Goal: Task Accomplishment & Management: Manage account settings

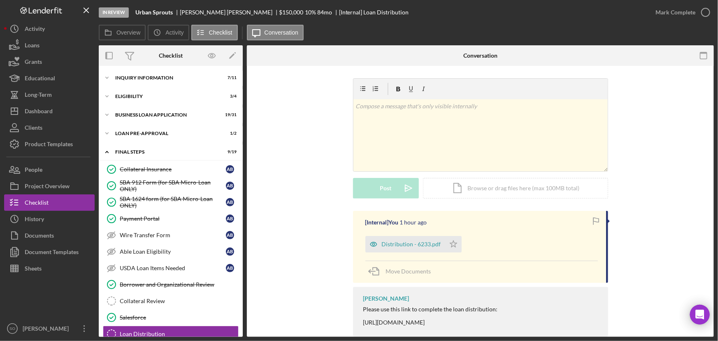
scroll to position [162, 0]
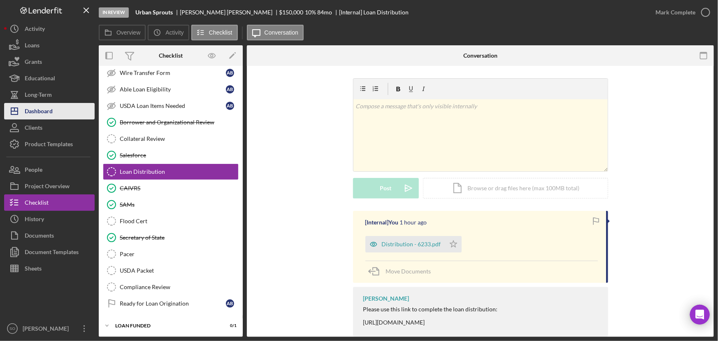
click at [37, 107] on div "Dashboard" at bounding box center [39, 112] width 28 height 19
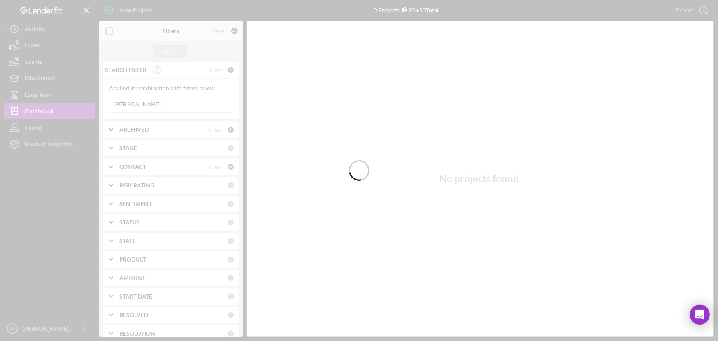
click at [165, 102] on div at bounding box center [359, 170] width 718 height 341
click at [158, 105] on div at bounding box center [359, 170] width 718 height 341
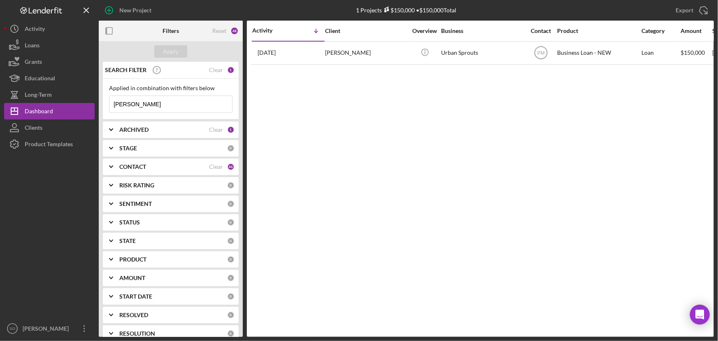
click at [158, 105] on input "[PERSON_NAME]" at bounding box center [170, 104] width 123 height 16
drag, startPoint x: 158, startPoint y: 105, endPoint x: 102, endPoint y: 105, distance: 56.4
click at [102, 105] on div "SEARCH FILTER Clear 1 Applied in combination with filters below [PERSON_NAME] I…" at bounding box center [171, 199] width 144 height 275
type input "[PERSON_NAME]"
click at [171, 49] on div "Apply" at bounding box center [170, 51] width 15 height 12
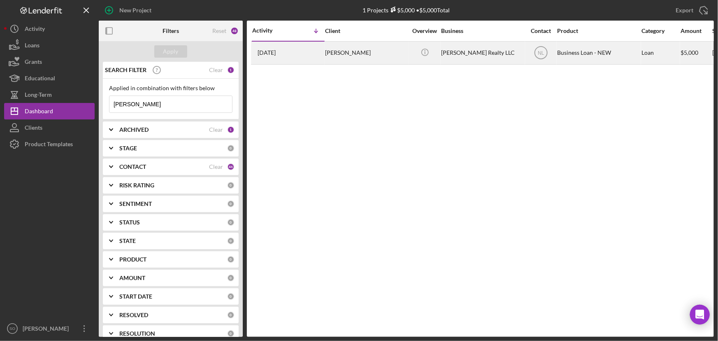
click at [366, 61] on div "[PERSON_NAME]" at bounding box center [366, 53] width 82 height 22
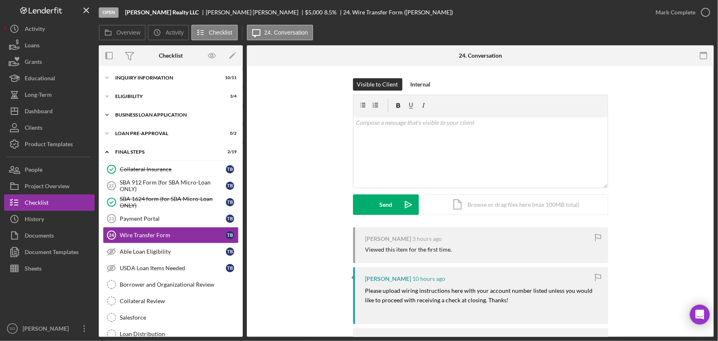
click at [165, 118] on div "Icon/Expander BUSINESS LOAN APPLICATION 13 / 31" at bounding box center [171, 115] width 144 height 16
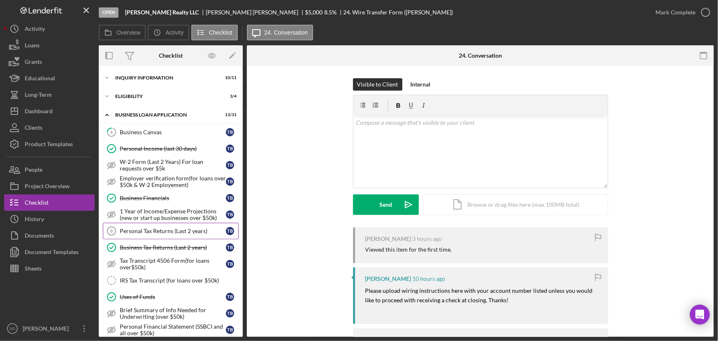
click at [157, 231] on div "Personal Tax Returns (Last 2 years)" at bounding box center [173, 231] width 106 height 7
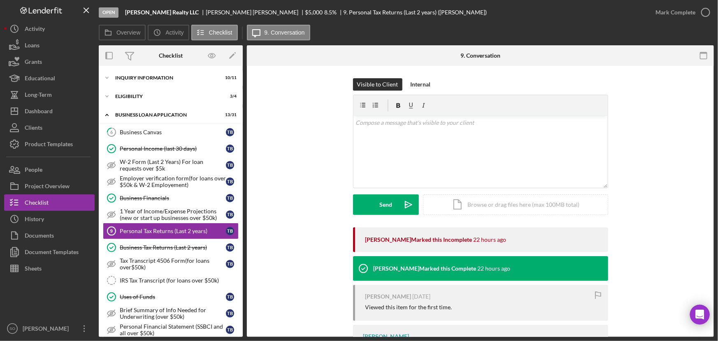
scroll to position [45, 0]
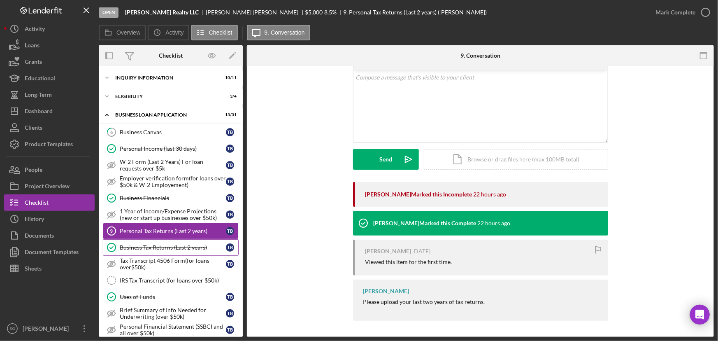
drag, startPoint x: 156, startPoint y: 246, endPoint x: 165, endPoint y: 245, distance: 8.3
click at [156, 246] on div "Business Tax Returns (Last 2 years)" at bounding box center [173, 247] width 106 height 7
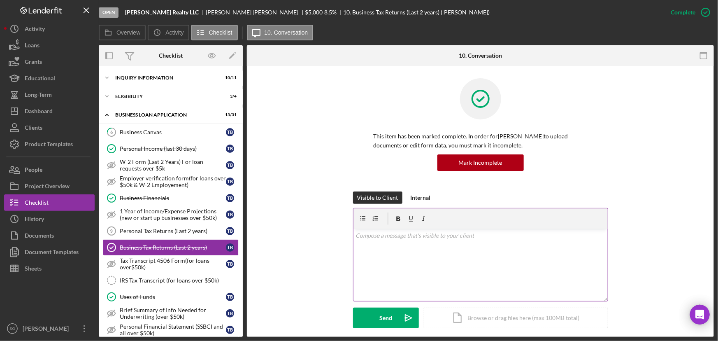
scroll to position [98, 0]
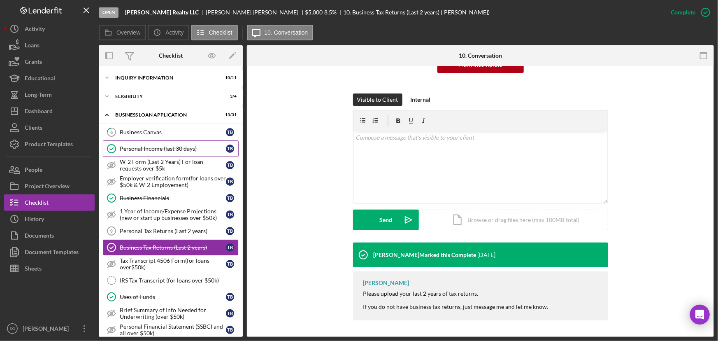
click at [154, 152] on link "Personal Income (last 30 days) Personal Income (last 30 days) T B" at bounding box center [171, 148] width 136 height 16
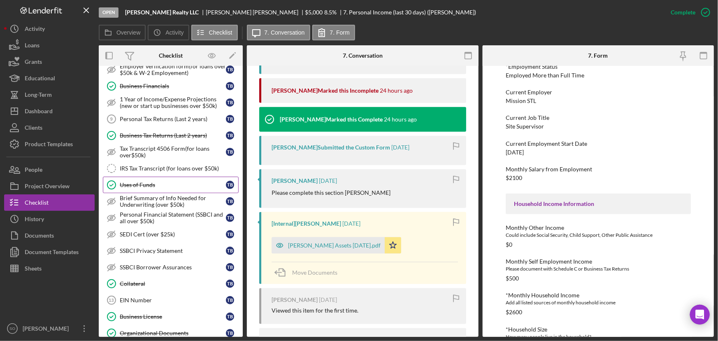
scroll to position [149, 0]
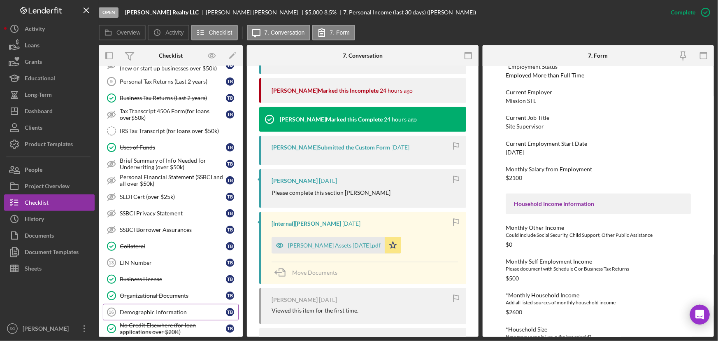
click at [142, 310] on div "Demographic Information" at bounding box center [173, 312] width 106 height 7
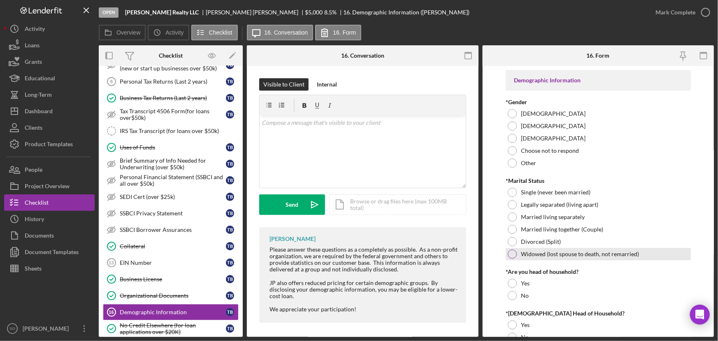
scroll to position [112, 0]
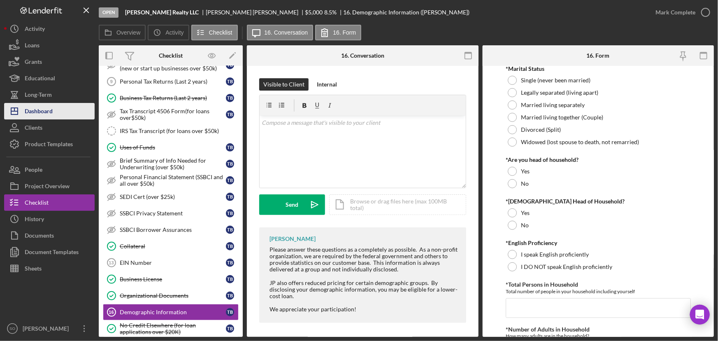
click at [47, 111] on div "Dashboard" at bounding box center [39, 112] width 28 height 19
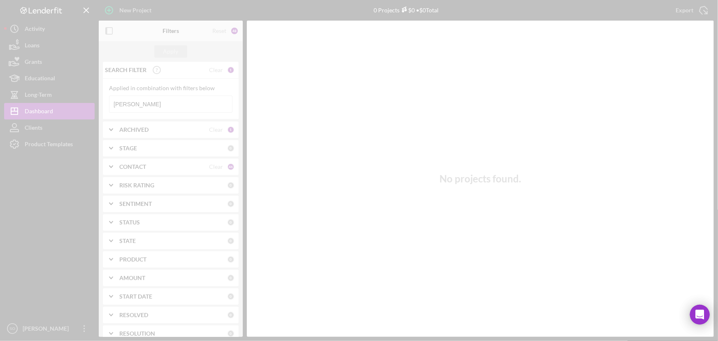
click at [154, 107] on div at bounding box center [359, 170] width 718 height 341
click at [152, 104] on div at bounding box center [359, 170] width 718 height 341
click at [147, 107] on div at bounding box center [359, 170] width 718 height 341
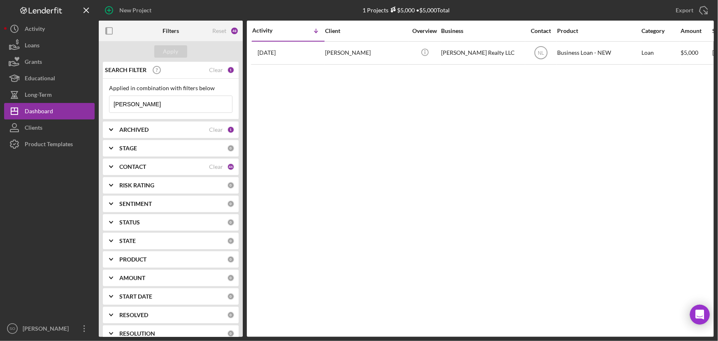
click at [149, 103] on input "[PERSON_NAME]" at bounding box center [170, 104] width 123 height 16
type input "b"
type input "[PERSON_NAME]"
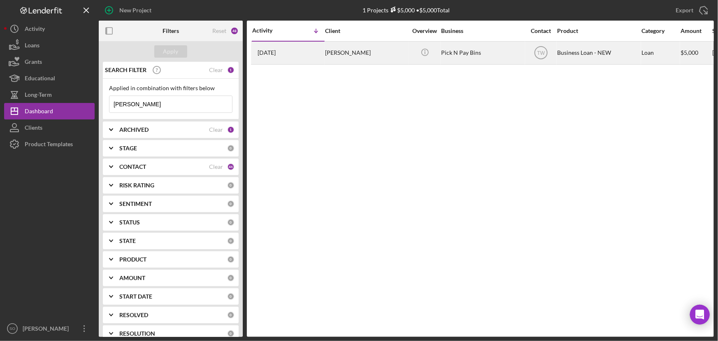
click at [347, 58] on div "[PERSON_NAME]" at bounding box center [366, 53] width 82 height 22
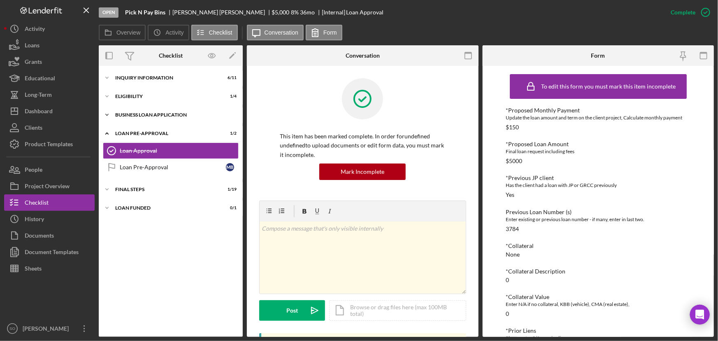
click at [156, 113] on div "BUSINESS LOAN APPLICATION" at bounding box center [173, 114] width 117 height 5
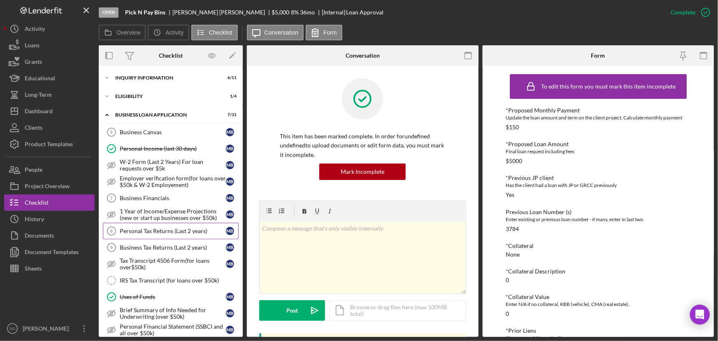
click at [148, 230] on div "Personal Tax Returns (Last 2 years)" at bounding box center [173, 231] width 106 height 7
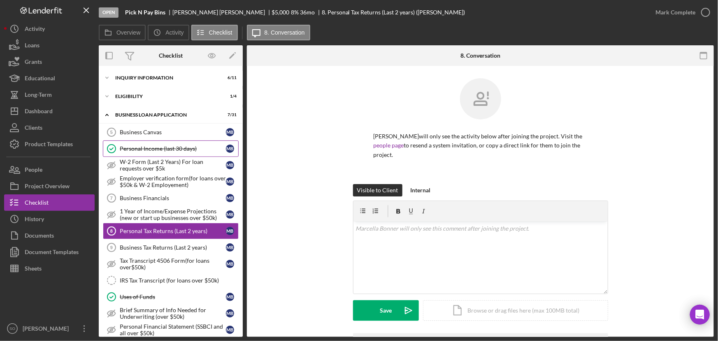
click at [157, 148] on div "Personal Income (last 30 days)" at bounding box center [173, 148] width 106 height 7
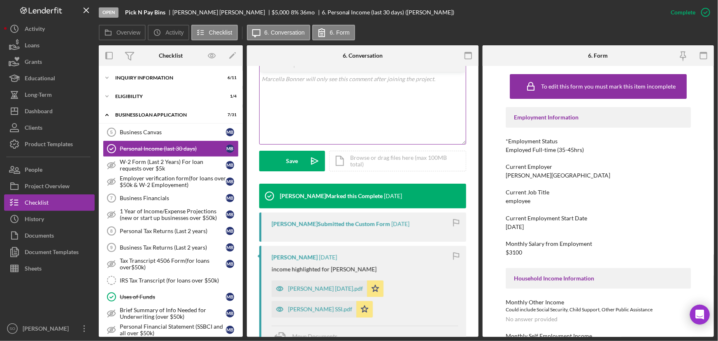
scroll to position [187, 0]
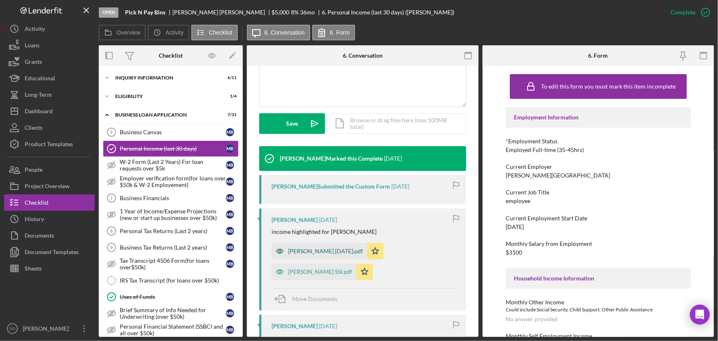
click at [309, 252] on div "[PERSON_NAME] [DATE].pdf" at bounding box center [325, 251] width 75 height 7
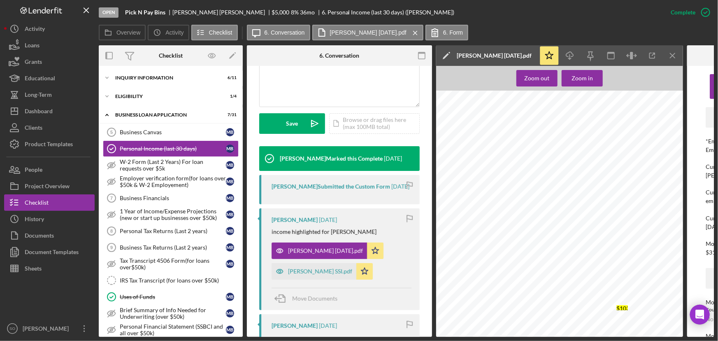
scroll to position [449, 0]
click at [603, 226] on div "USAA CLASSIC CHECKING for Account Number: 0347652506 Statement Period: [DATE] t…" at bounding box center [562, 131] width 252 height 326
click at [284, 277] on icon "button" at bounding box center [280, 271] width 16 height 16
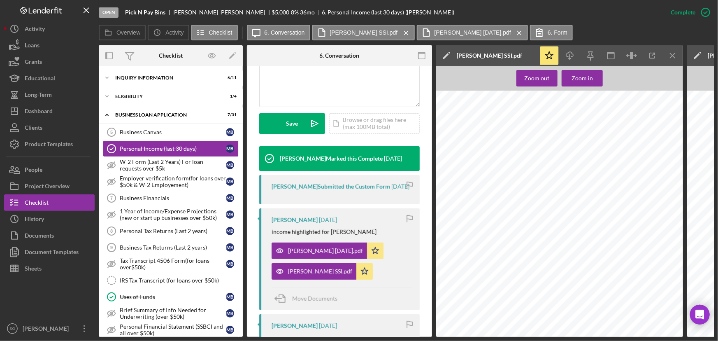
scroll to position [149, 0]
click at [310, 254] on div "[PERSON_NAME] [DATE].pdf" at bounding box center [325, 250] width 75 height 7
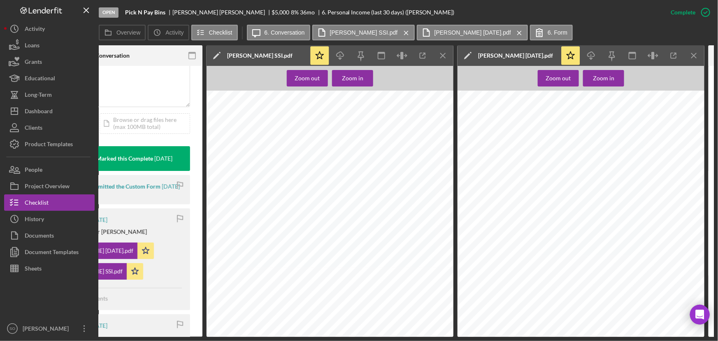
scroll to position [1684, 0]
click at [691, 56] on icon "Icon/Menu Close" at bounding box center [694, 56] width 19 height 19
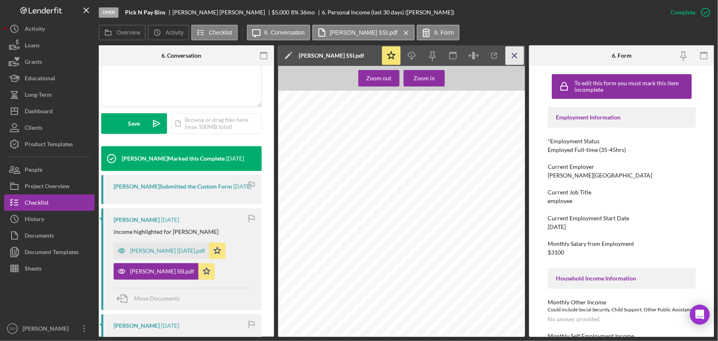
click at [515, 59] on icon "Icon/Menu Close" at bounding box center [515, 56] width 19 height 19
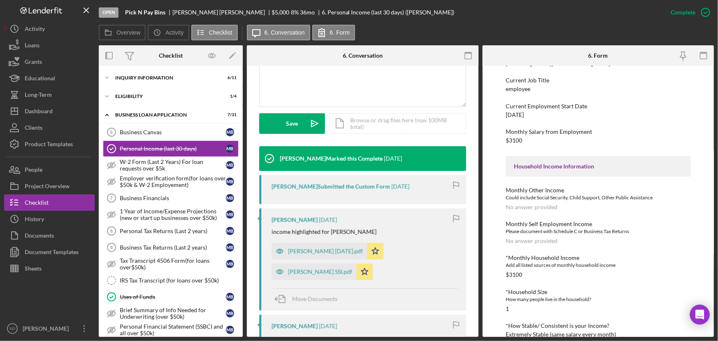
scroll to position [299, 0]
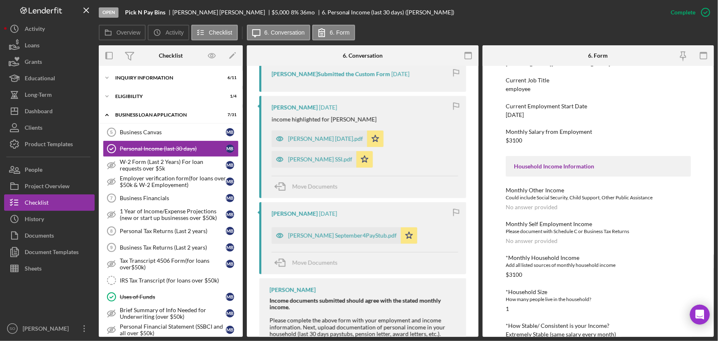
drag, startPoint x: 317, startPoint y: 213, endPoint x: 387, endPoint y: 205, distance: 70.0
click at [317, 232] on div "[PERSON_NAME] September4PayStub.pdf" at bounding box center [342, 235] width 109 height 7
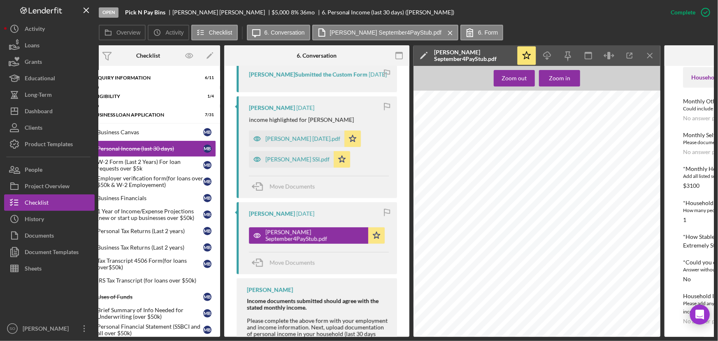
scroll to position [0, 0]
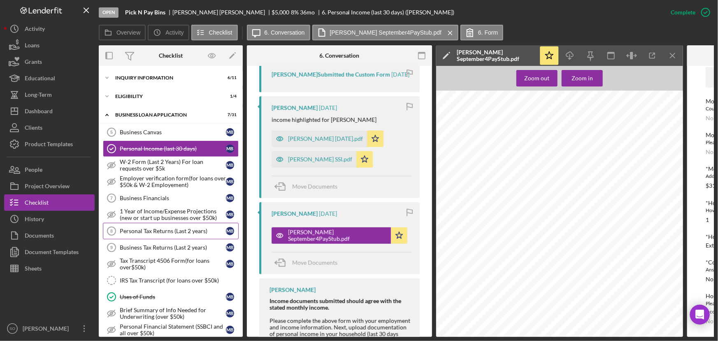
drag, startPoint x: 163, startPoint y: 234, endPoint x: 212, endPoint y: 235, distance: 49.4
click at [163, 234] on link "Personal Tax Returns (Last 2 years) 8 Personal Tax Returns (Last 2 years) M B" at bounding box center [171, 231] width 136 height 16
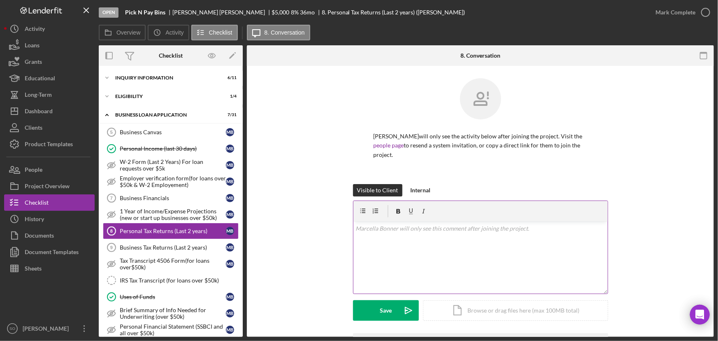
scroll to position [54, 0]
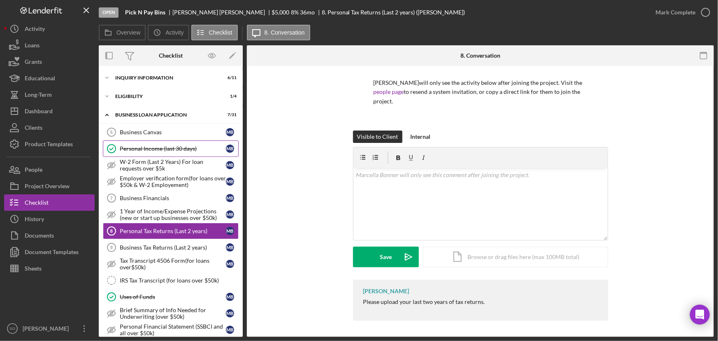
click at [164, 150] on div "Personal Income (last 30 days)" at bounding box center [173, 148] width 106 height 7
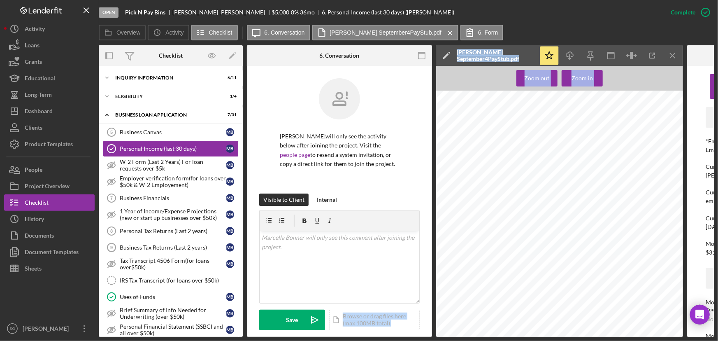
drag, startPoint x: 340, startPoint y: 337, endPoint x: 507, endPoint y: 338, distance: 167.1
click at [507, 338] on div "Open Pick N Pay Bins [PERSON_NAME] $5,000 $5,000 8 % 36 mo 6. Personal Income (…" at bounding box center [359, 170] width 718 height 341
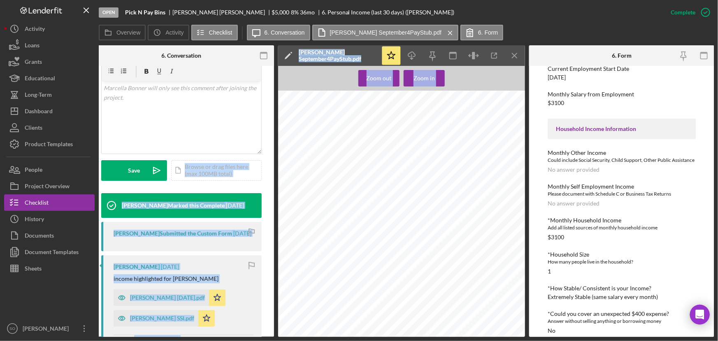
scroll to position [187, 0]
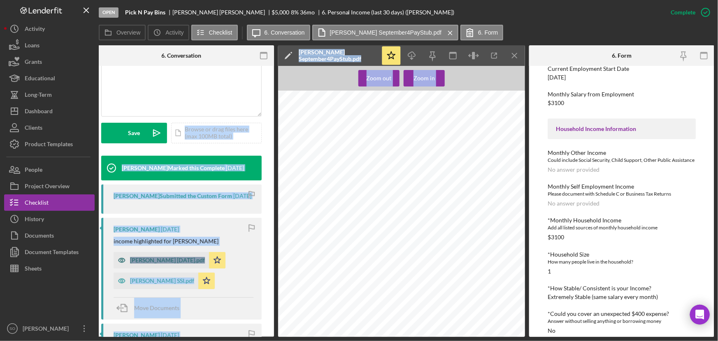
click at [161, 263] on div "[PERSON_NAME] [DATE].pdf" at bounding box center [167, 260] width 75 height 7
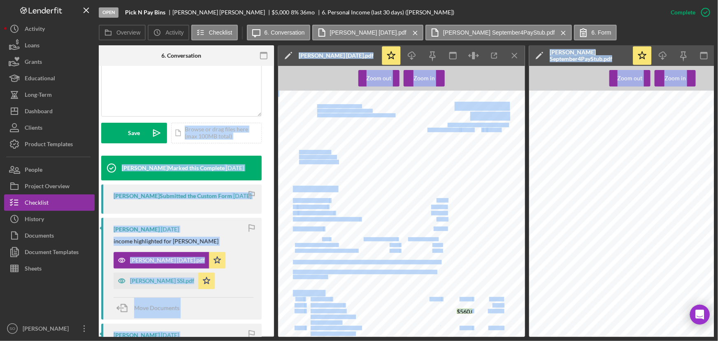
scroll to position [149, 0]
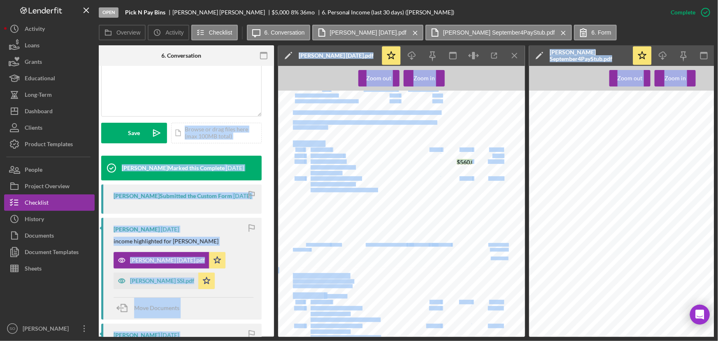
click at [460, 227] on div "Online: [DOMAIN_NAME] Phone: [PHONE_NUMBER][GEOGRAPHIC_DATA] [PHONE_NUMBER] (TT…" at bounding box center [404, 104] width 252 height 326
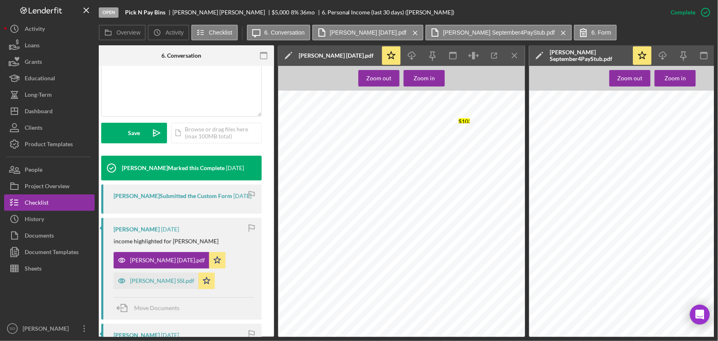
scroll to position [636, 0]
